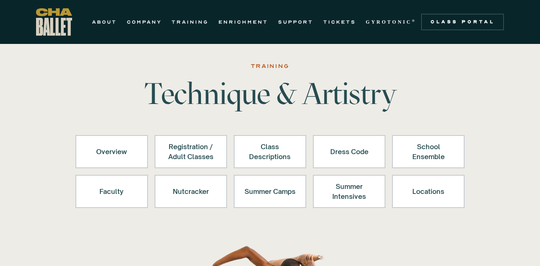
scroll to position [10, 0]
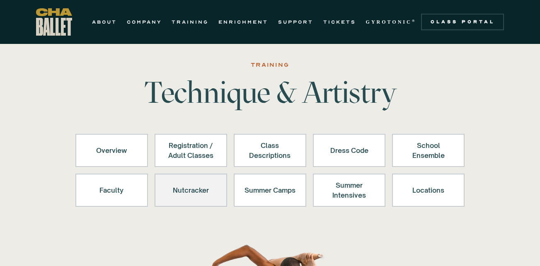
click at [204, 196] on div "Nutcracker" at bounding box center [190, 190] width 51 height 20
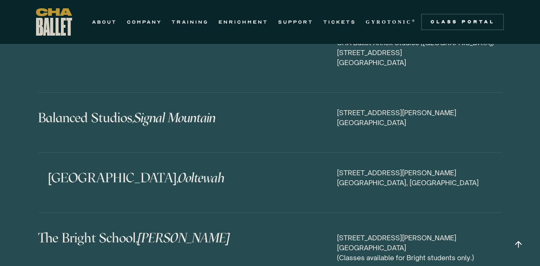
scroll to position [3998, 0]
click at [157, 168] on h4 "Silverdale Academy, Ooltewah" at bounding box center [192, 178] width 289 height 20
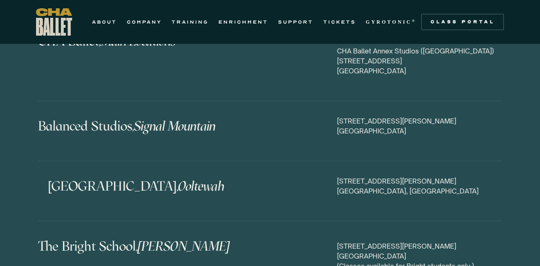
scroll to position [3989, 0]
click at [342, 177] on div "7236 Bonny Oaks Drive Chattanooga, TN 37421" at bounding box center [419, 187] width 165 height 20
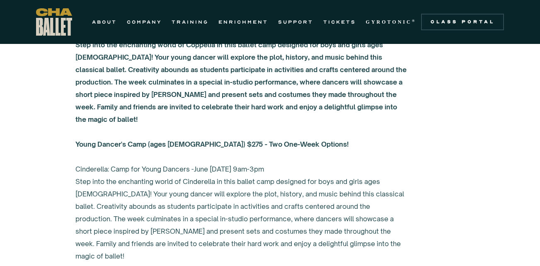
scroll to position [3088, 0]
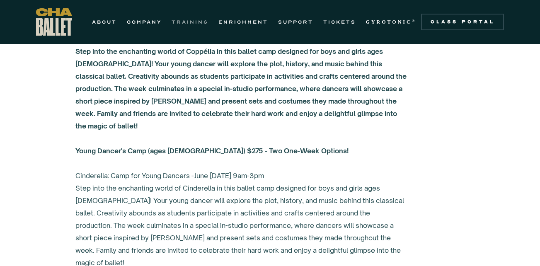
click at [186, 19] on link "TRAINING" at bounding box center [190, 22] width 37 height 10
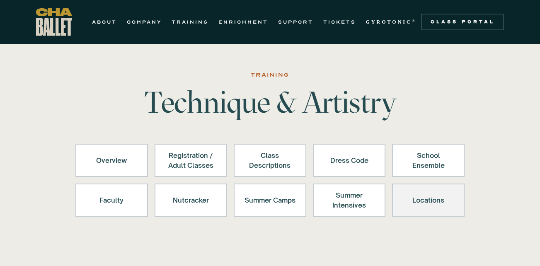
click at [417, 211] on link "Locations" at bounding box center [428, 200] width 73 height 33
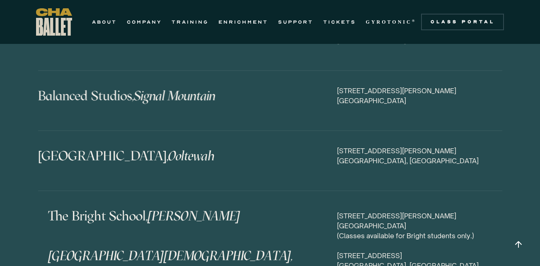
scroll to position [4026, 0]
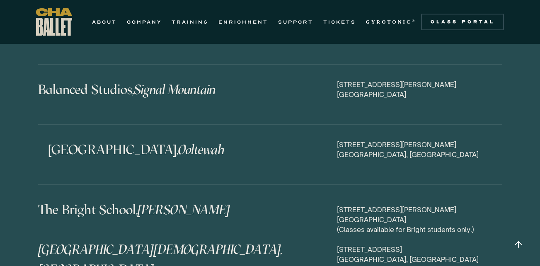
click at [144, 140] on h4 "[GEOGRAPHIC_DATA], [GEOGRAPHIC_DATA]" at bounding box center [192, 150] width 289 height 20
click at [355, 140] on div "[STREET_ADDRESS][PERSON_NAME]" at bounding box center [419, 150] width 165 height 20
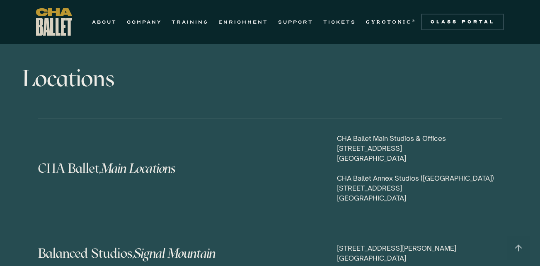
scroll to position [3861, 0]
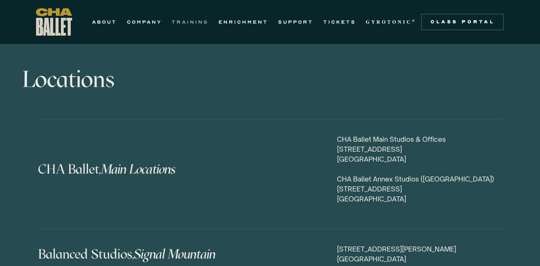
click at [181, 22] on link "TRAINING" at bounding box center [190, 22] width 37 height 10
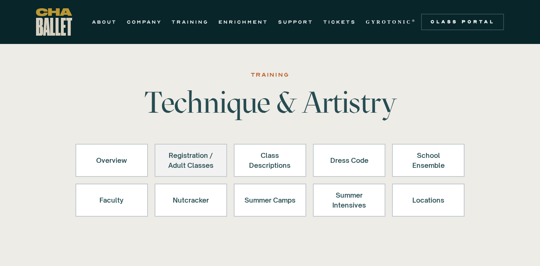
click at [194, 151] on div "Registration / Adult Classes" at bounding box center [190, 161] width 51 height 20
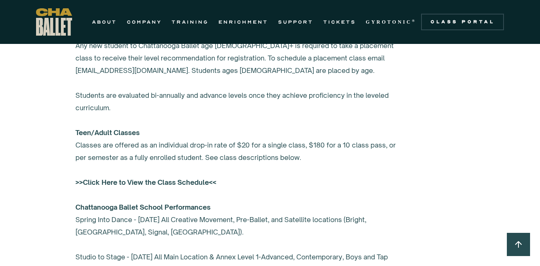
scroll to position [612, 0]
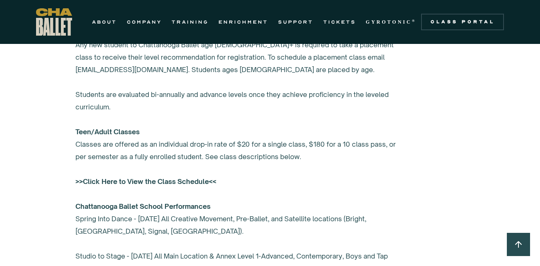
click at [195, 179] on strong ">>Click Here to View the Class Schedule<<" at bounding box center [145, 181] width 141 height 8
